Goal: Check status: Check status

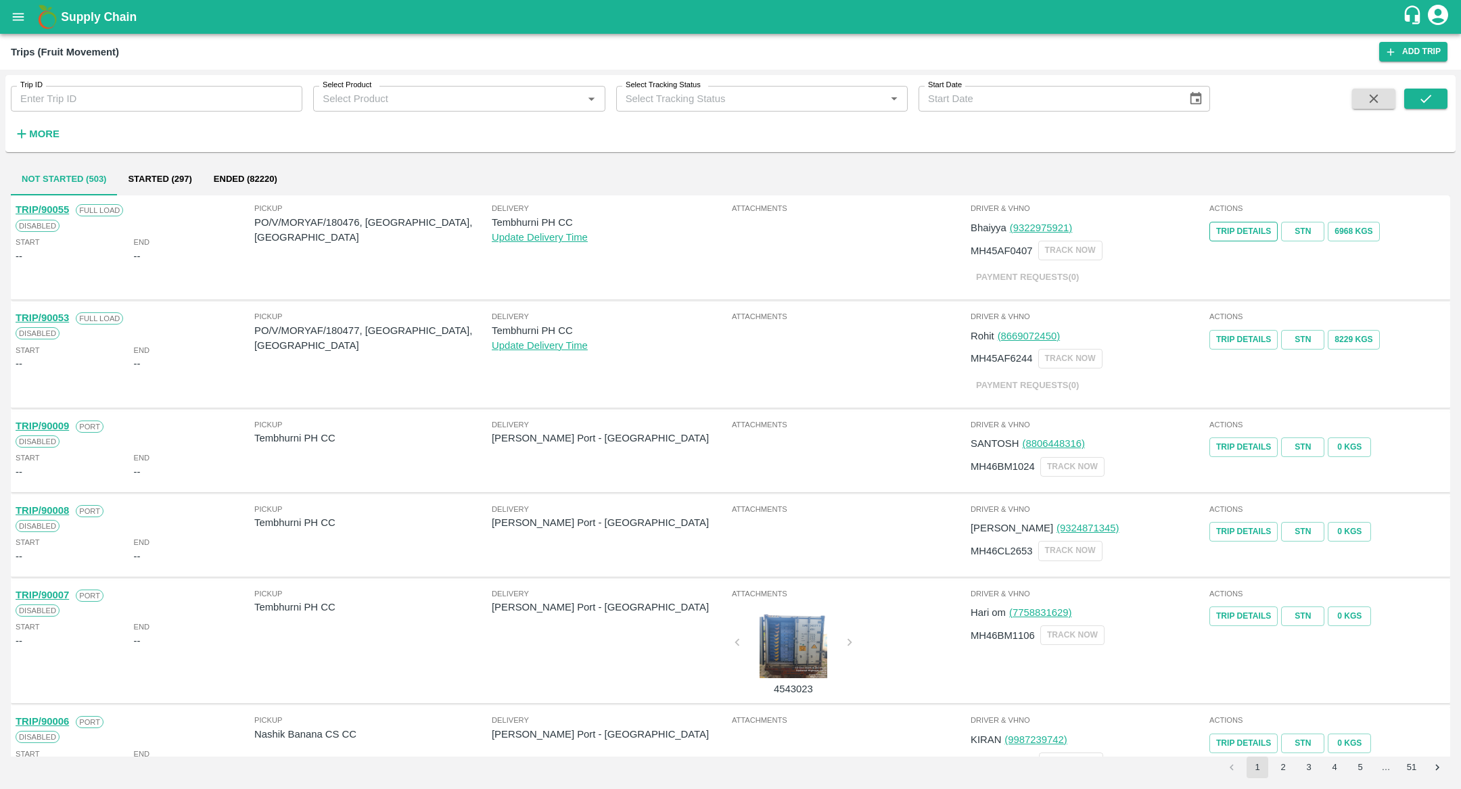
click at [1247, 233] on link "Trip Details" at bounding box center [1243, 232] width 68 height 20
click at [16, 9] on button "open drawer" at bounding box center [18, 16] width 31 height 31
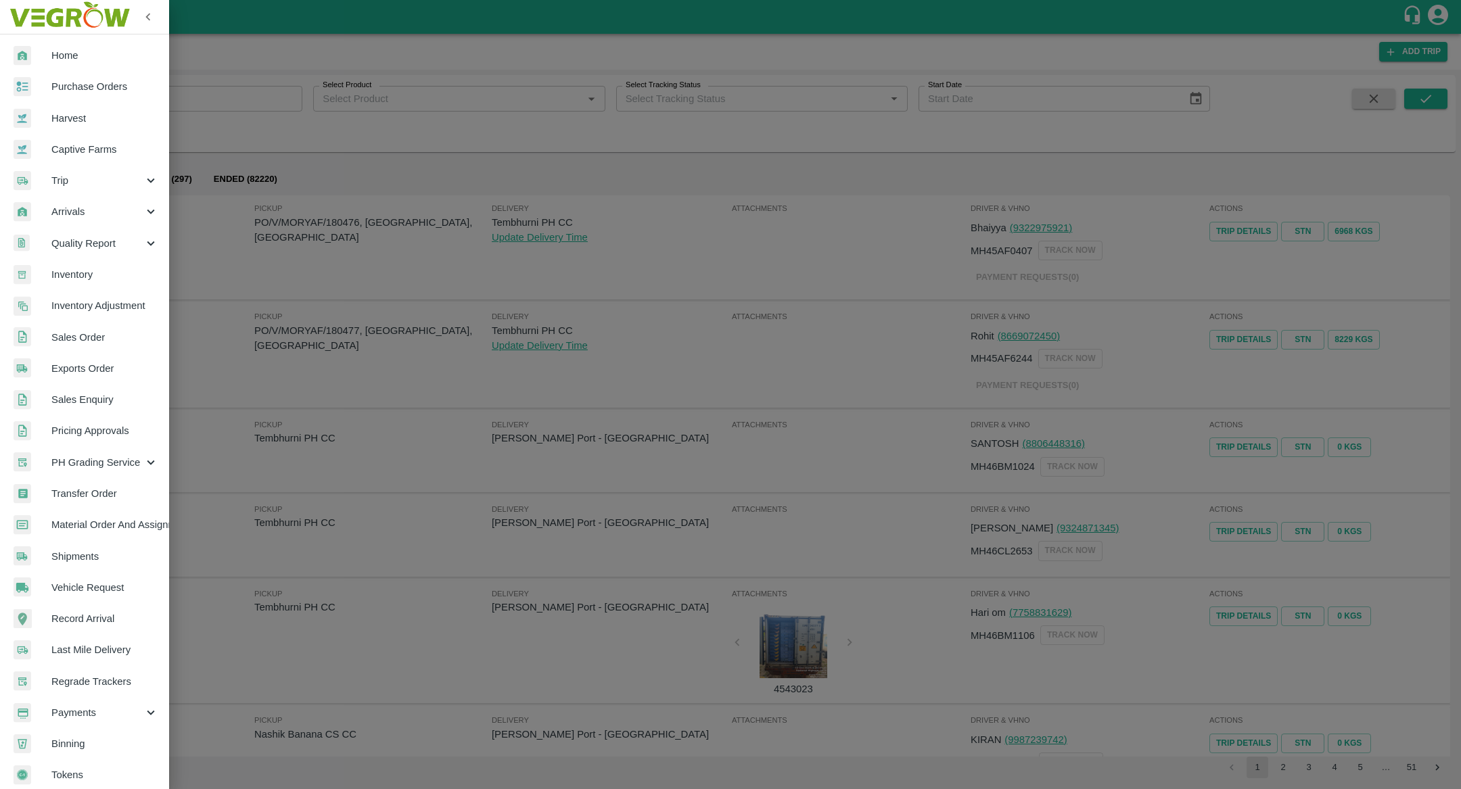
click at [107, 203] on div "Arrivals" at bounding box center [84, 211] width 169 height 31
click at [93, 283] on li "DC Arrivals" at bounding box center [90, 274] width 158 height 31
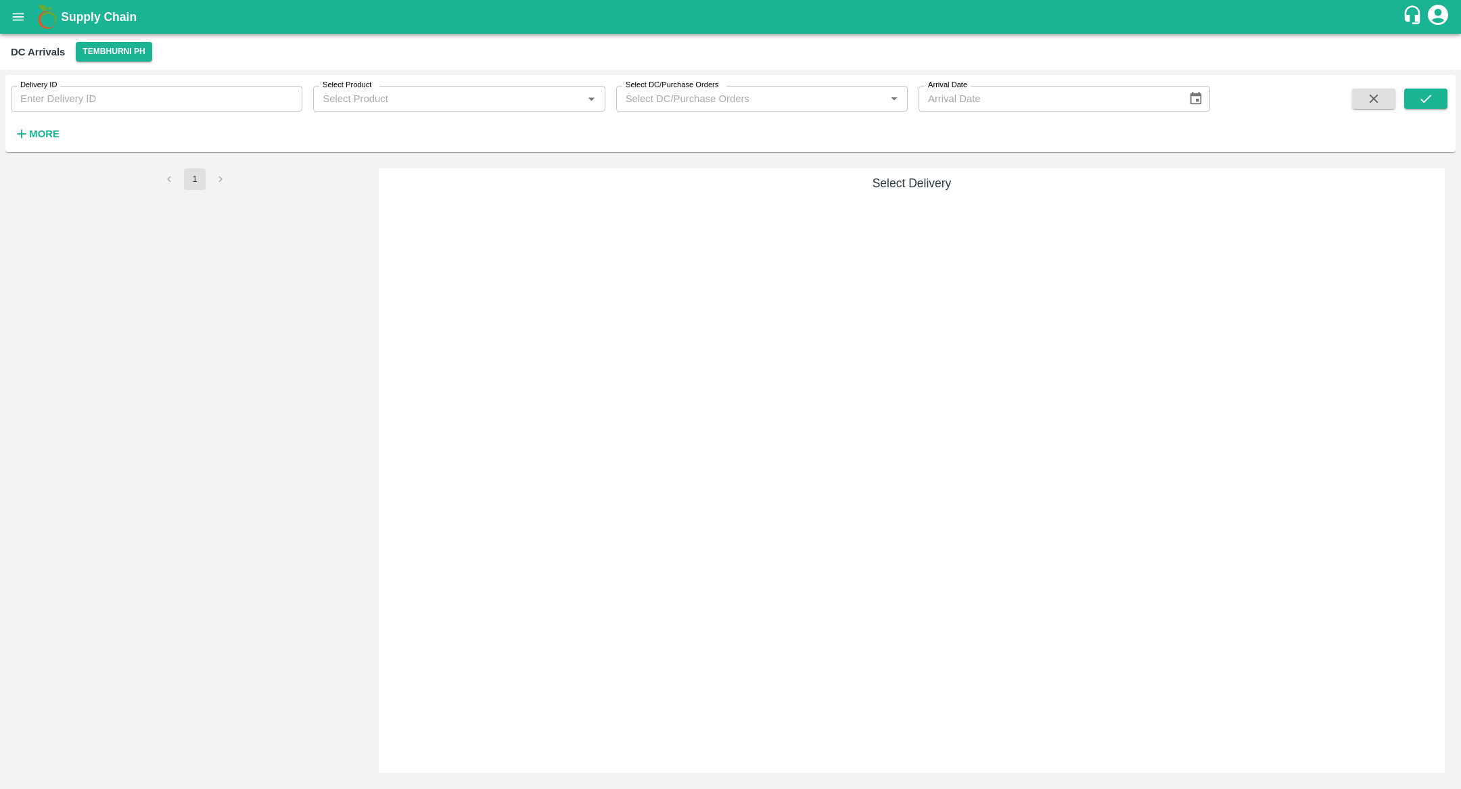
click at [33, 133] on strong "More" at bounding box center [44, 133] width 30 height 11
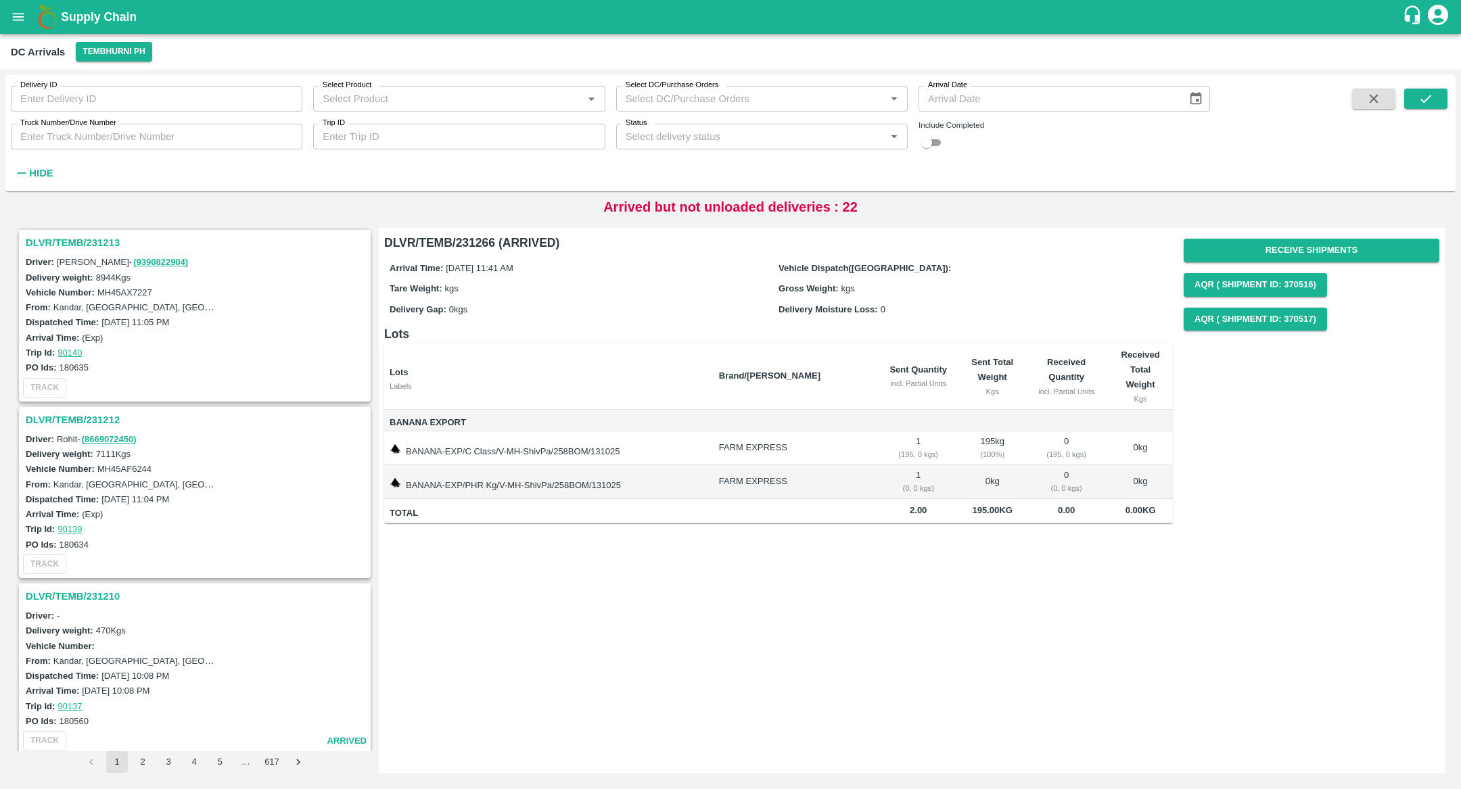
scroll to position [1043, 0]
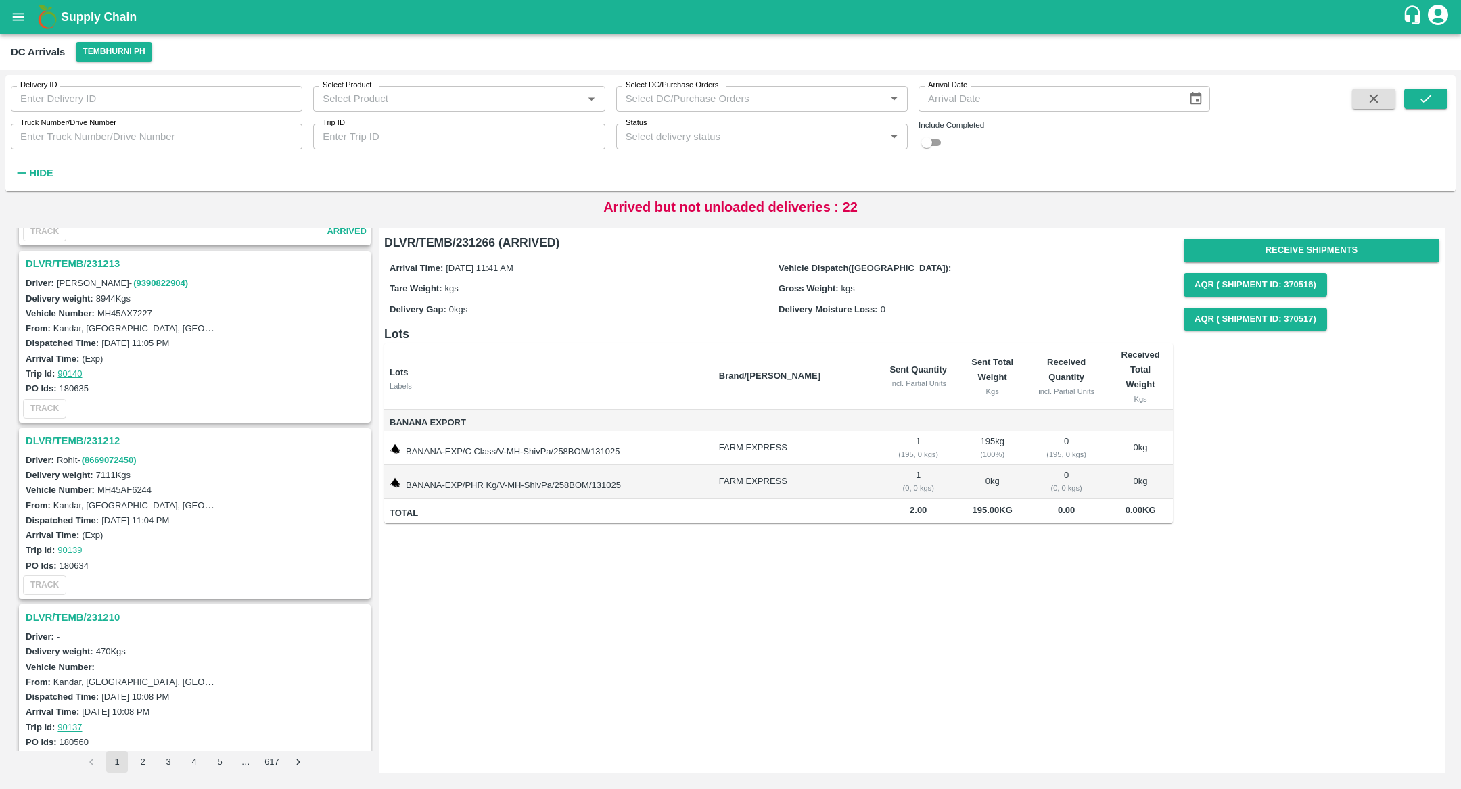
click at [73, 258] on h3 "DLVR/TEMB/231213" at bounding box center [197, 264] width 342 height 18
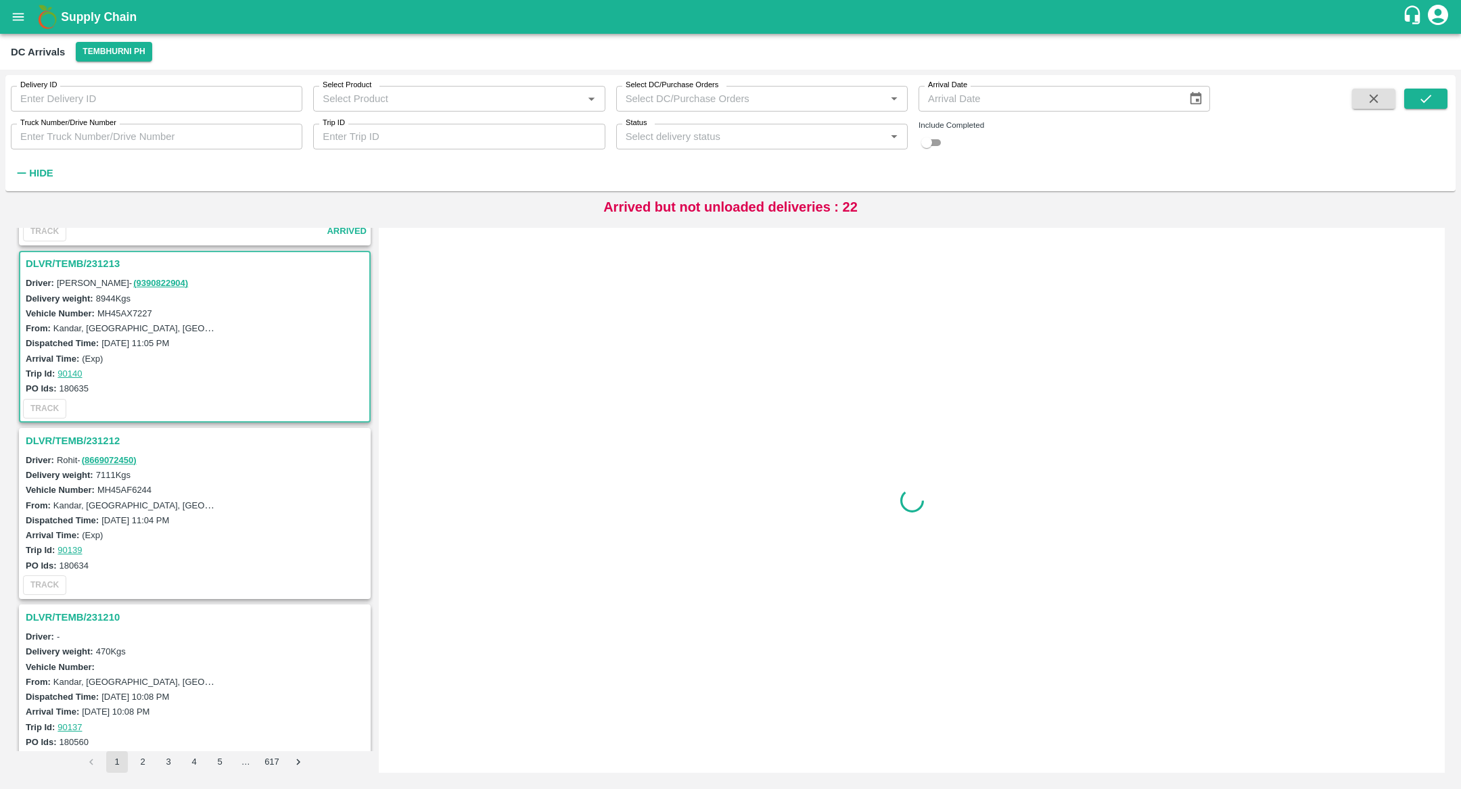
scroll to position [1060, 0]
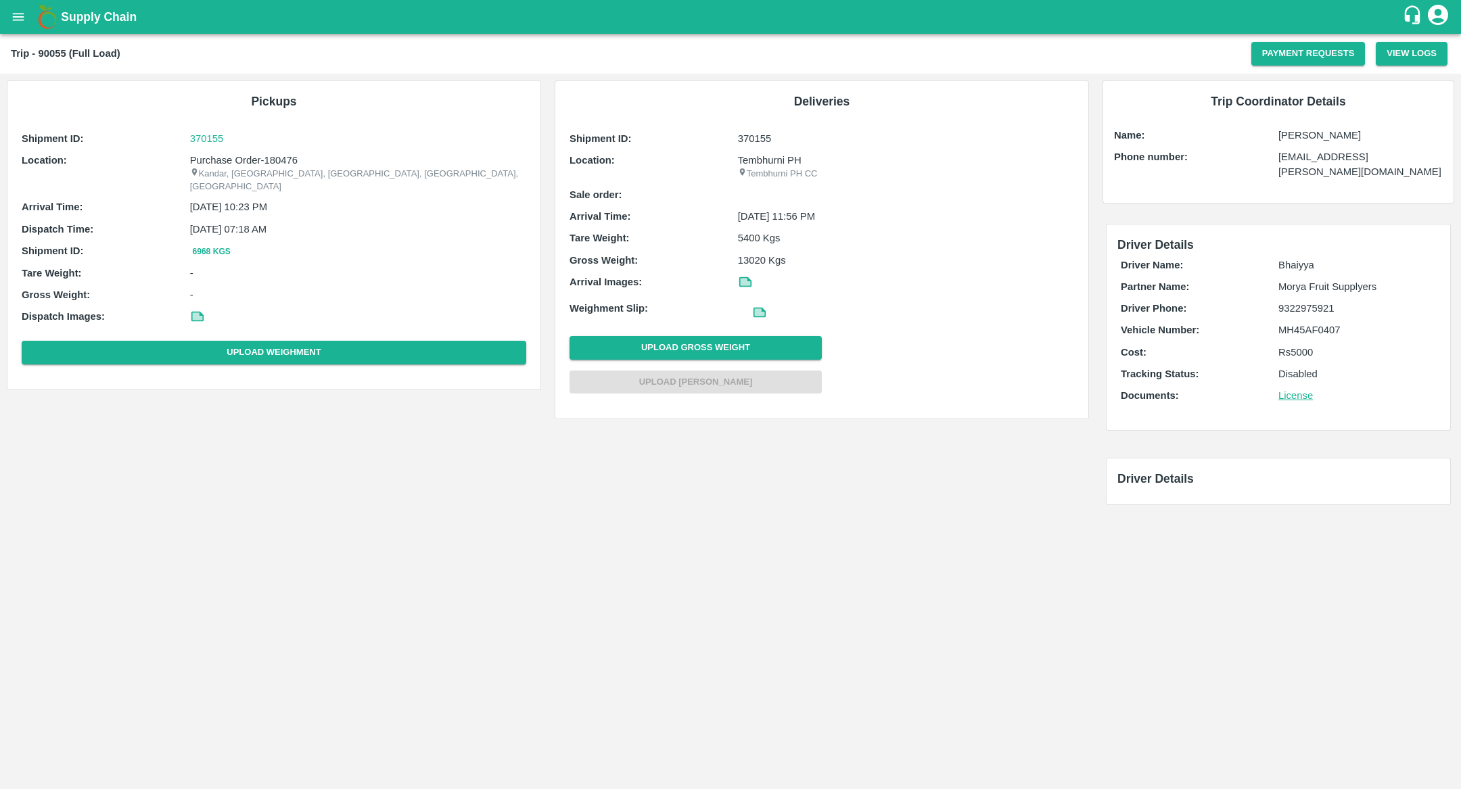
click at [197, 313] on icon at bounding box center [197, 316] width 10 height 7
click at [200, 309] on icon at bounding box center [197, 316] width 15 height 15
